Goal: Information Seeking & Learning: Learn about a topic

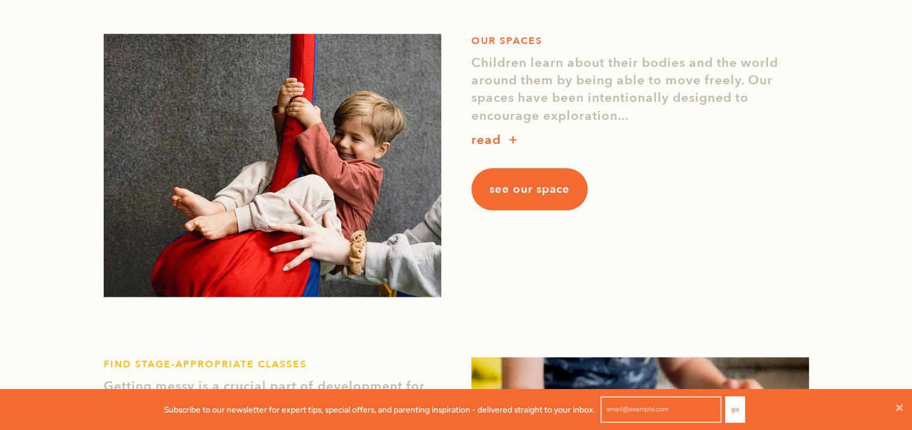
scroll to position [1110, 0]
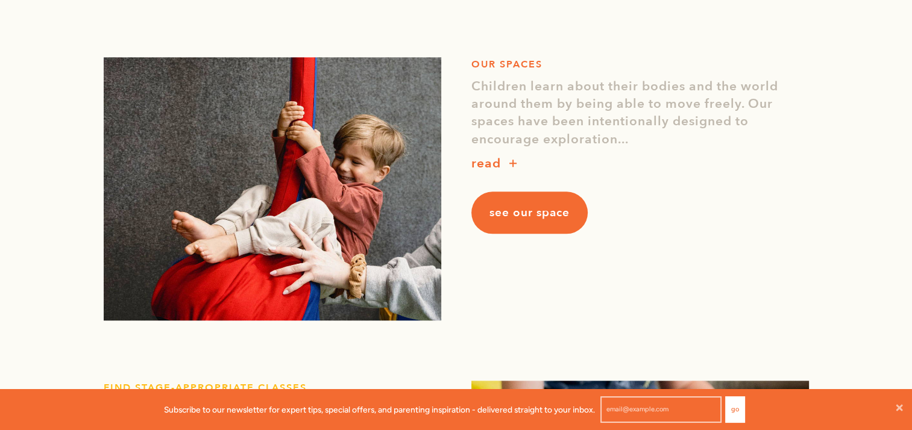
click at [572, 216] on link "see our space" at bounding box center [529, 213] width 116 height 42
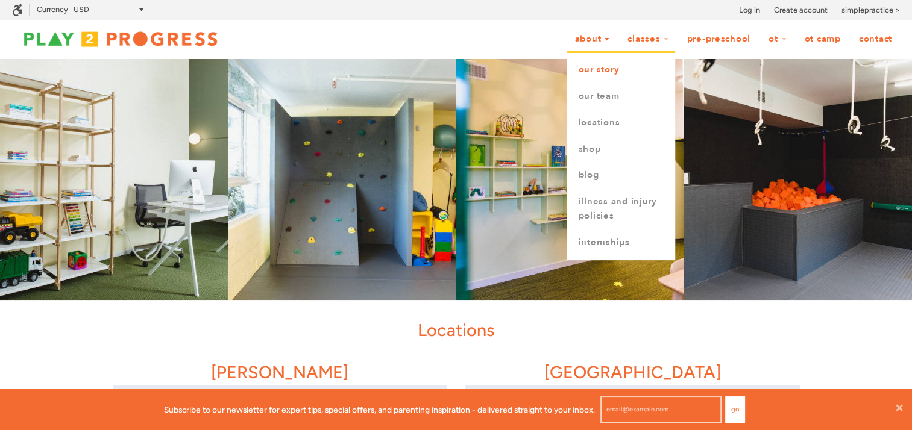
click at [599, 78] on link "Our Story" at bounding box center [620, 70] width 107 height 27
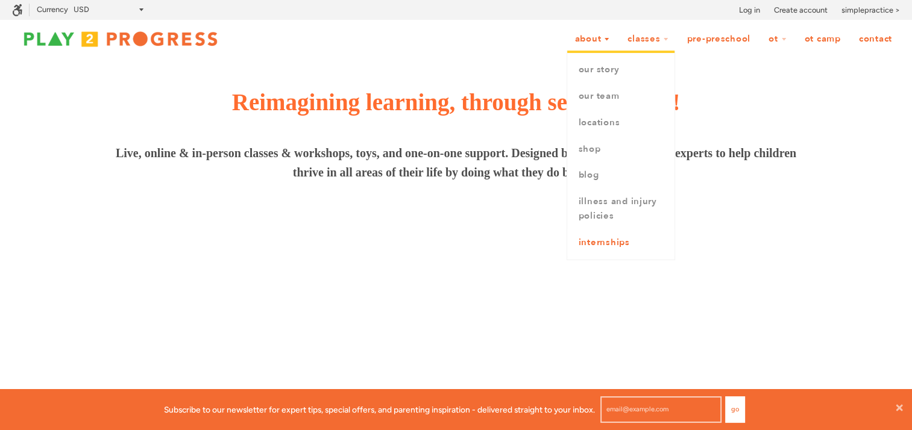
click at [606, 245] on link "Internships" at bounding box center [620, 243] width 107 height 27
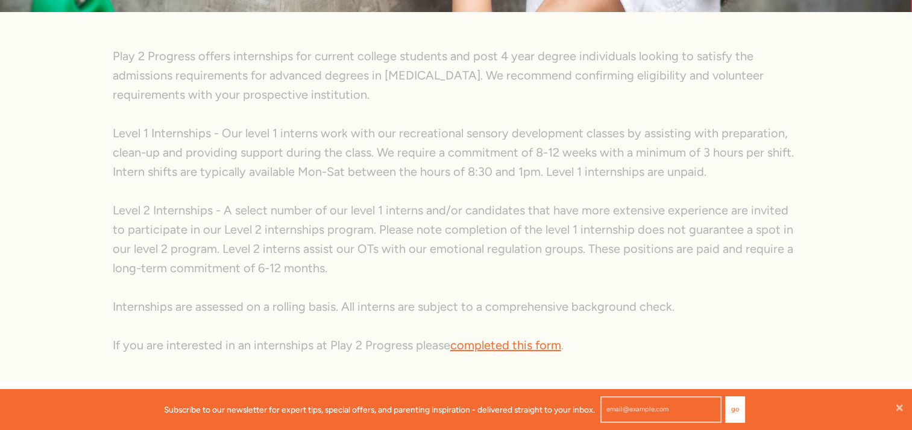
scroll to position [236, 0]
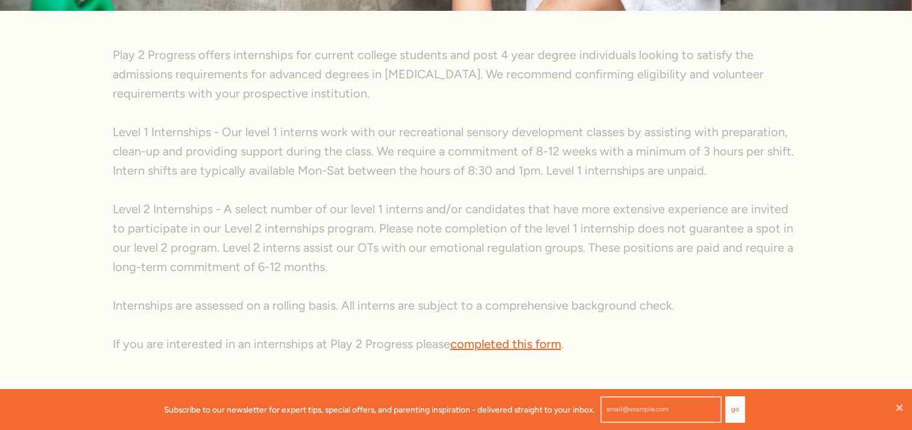
click at [506, 341] on link "completed this form" at bounding box center [505, 344] width 111 height 14
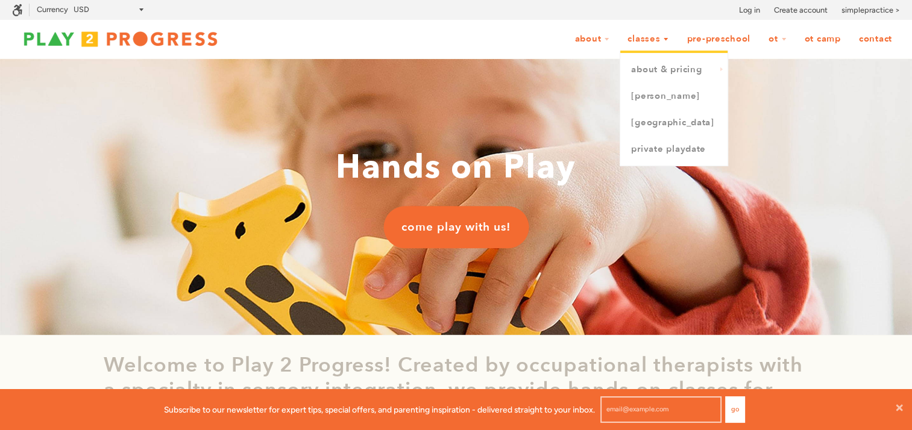
scroll to position [0, 10]
click at [641, 95] on link "[PERSON_NAME]" at bounding box center [673, 96] width 107 height 27
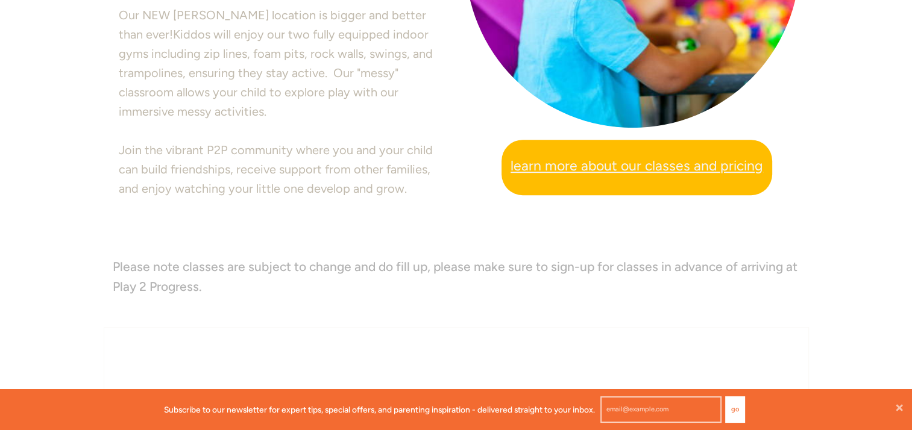
scroll to position [509, 0]
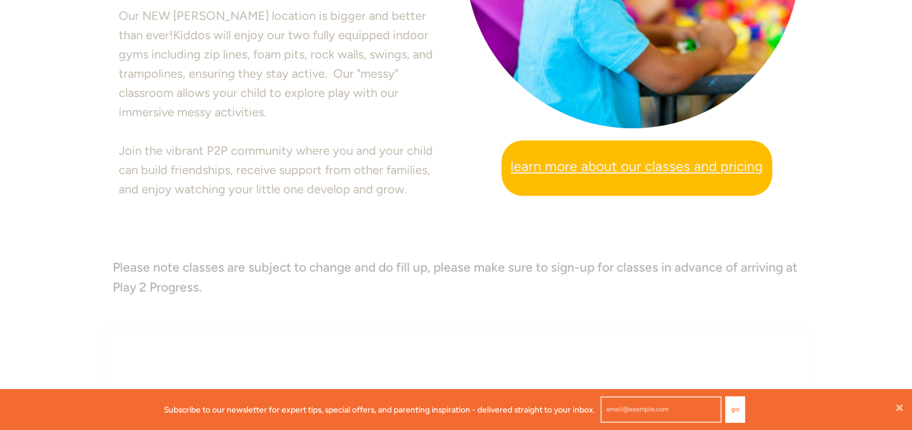
click at [603, 161] on span "Learn more about our classes and pricing" at bounding box center [637, 167] width 253 height 22
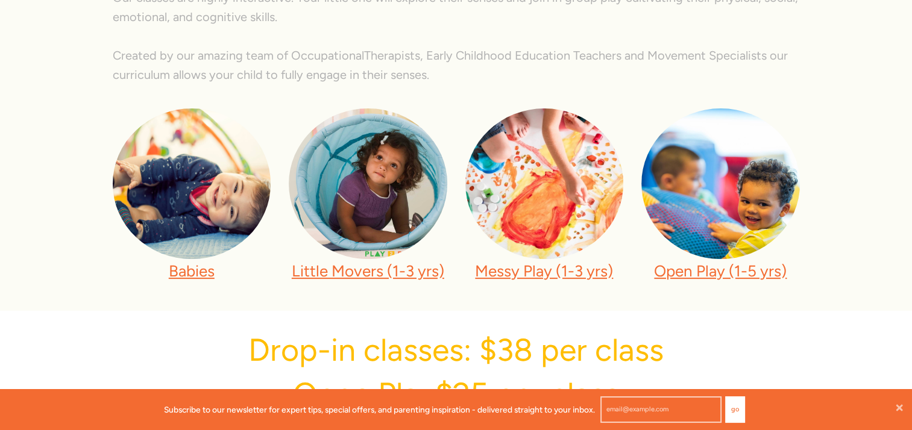
scroll to position [362, 0]
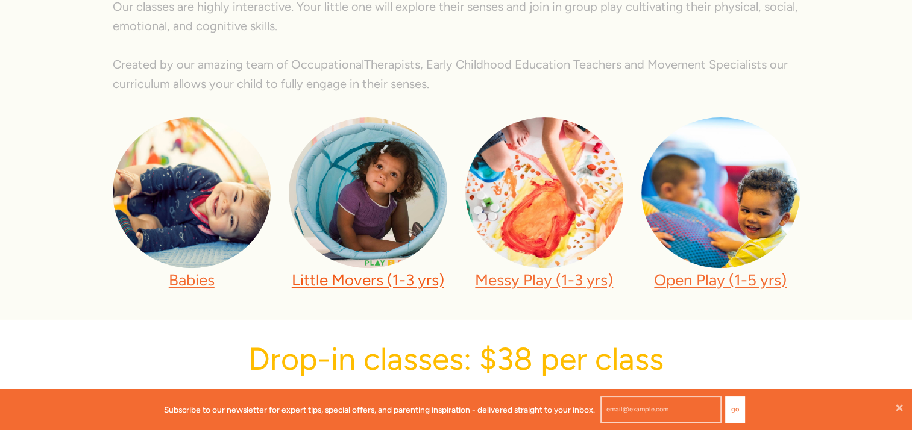
click at [391, 286] on link "Little Movers (1-3 yrs)" at bounding box center [368, 280] width 153 height 19
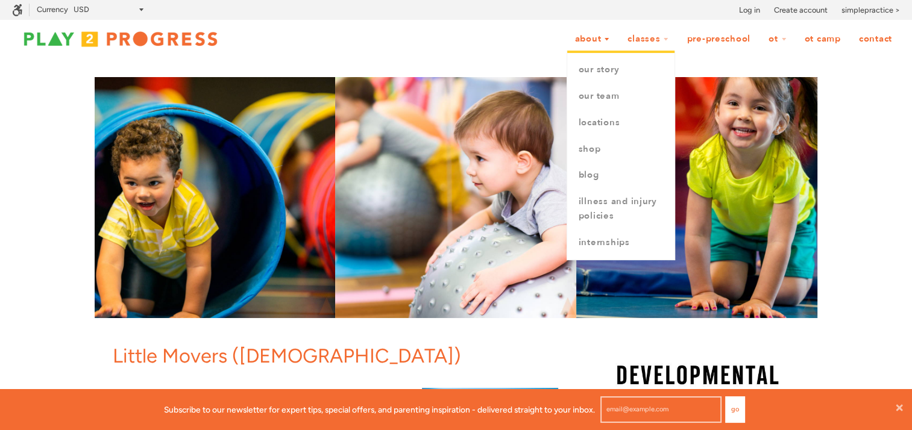
drag, startPoint x: 594, startPoint y: 241, endPoint x: 509, endPoint y: 17, distance: 239.0
click at [509, 17] on div "Search Close menu Menu Search Currency AED AFN ALL AMD ANG AUD AWG AZN BAM BBD …" at bounding box center [456, 10] width 912 height 20
click at [609, 42] on link "About" at bounding box center [592, 39] width 51 height 23
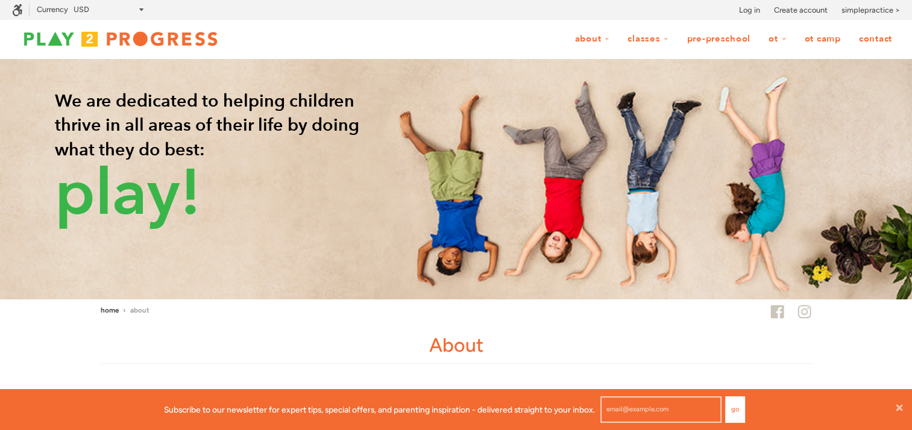
scroll to position [31, 902]
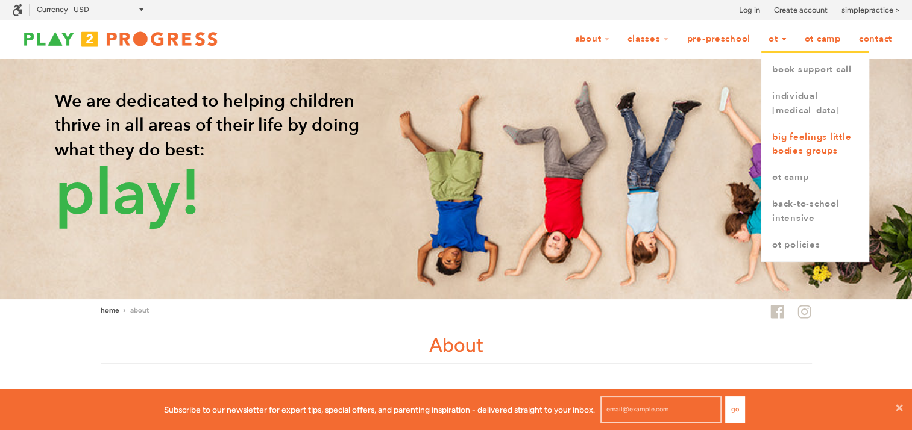
click at [784, 165] on link "Big Feelings Little Bodies Groups" at bounding box center [814, 144] width 107 height 41
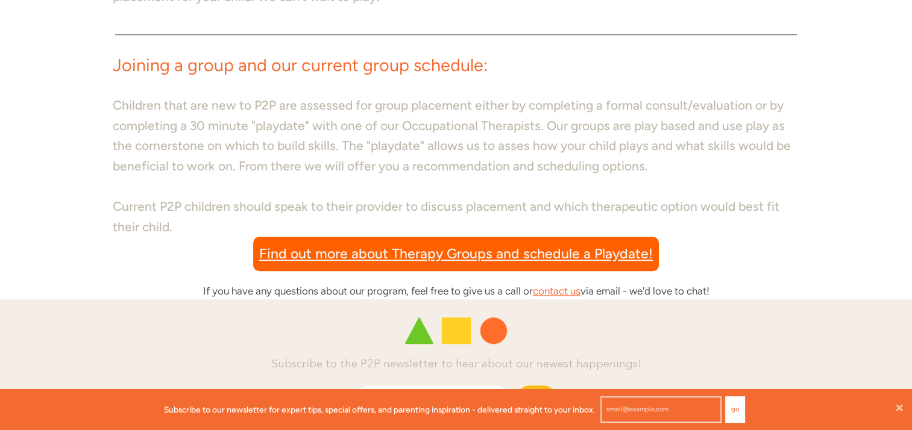
scroll to position [1022, 0]
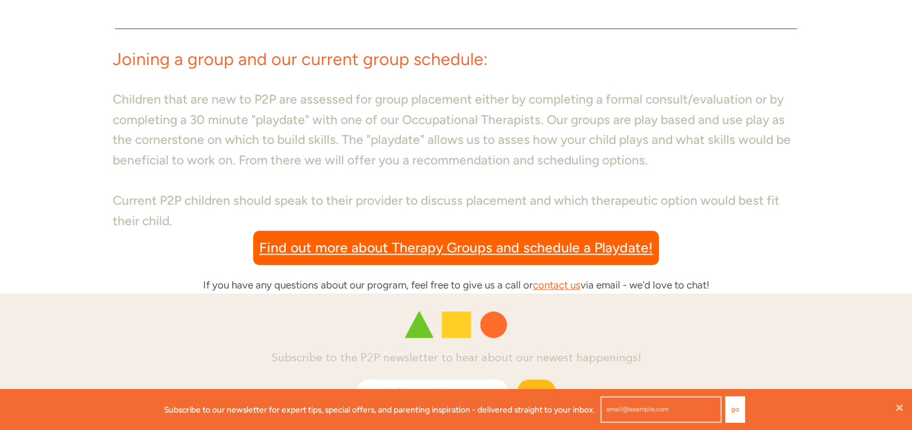
click at [465, 253] on span "Find out more about Therapy Groups and schedule a Playdate!" at bounding box center [456, 248] width 394 height 22
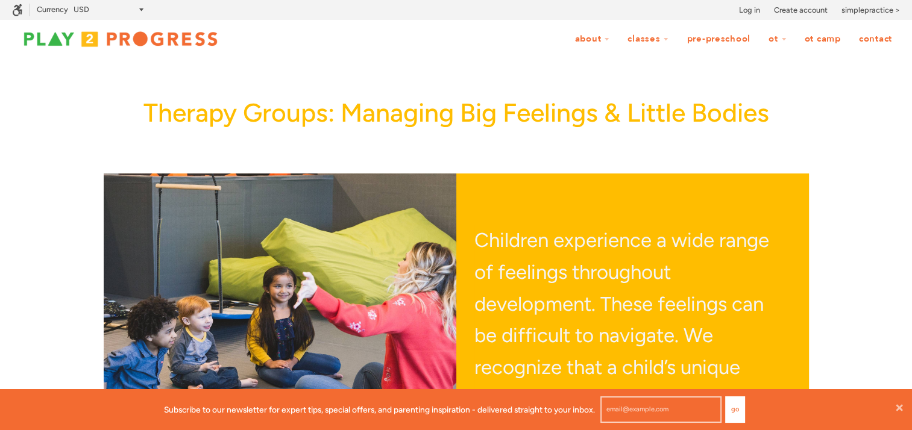
scroll to position [0, 0]
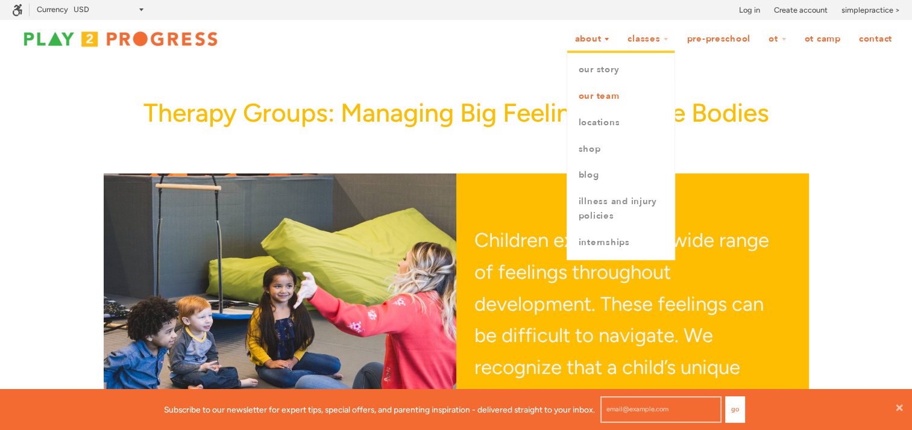
click at [605, 102] on link "Our Team" at bounding box center [620, 96] width 107 height 27
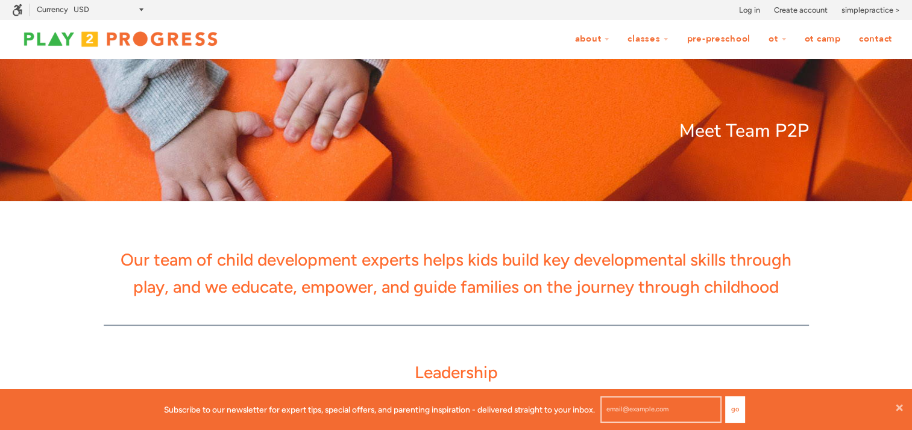
scroll to position [31, 902]
click at [483, 259] on p "Our team of child development experts helps kids build key developmental skills…" at bounding box center [456, 274] width 705 height 54
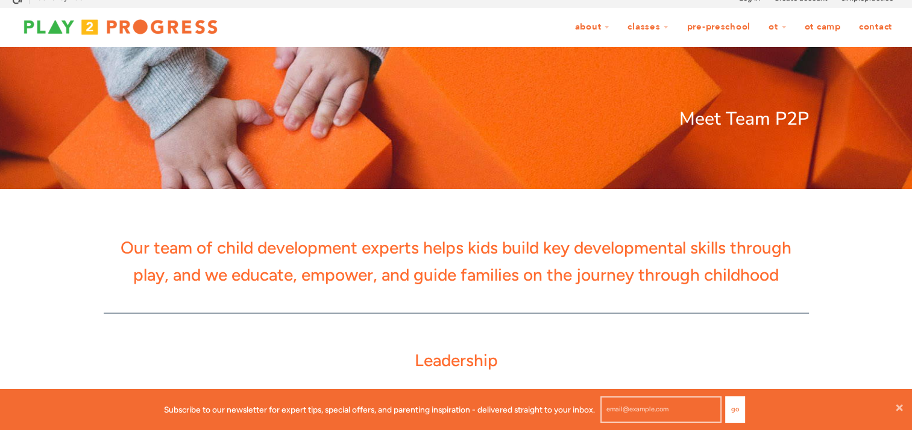
scroll to position [0, 0]
